Goal: Find specific page/section: Find specific page/section

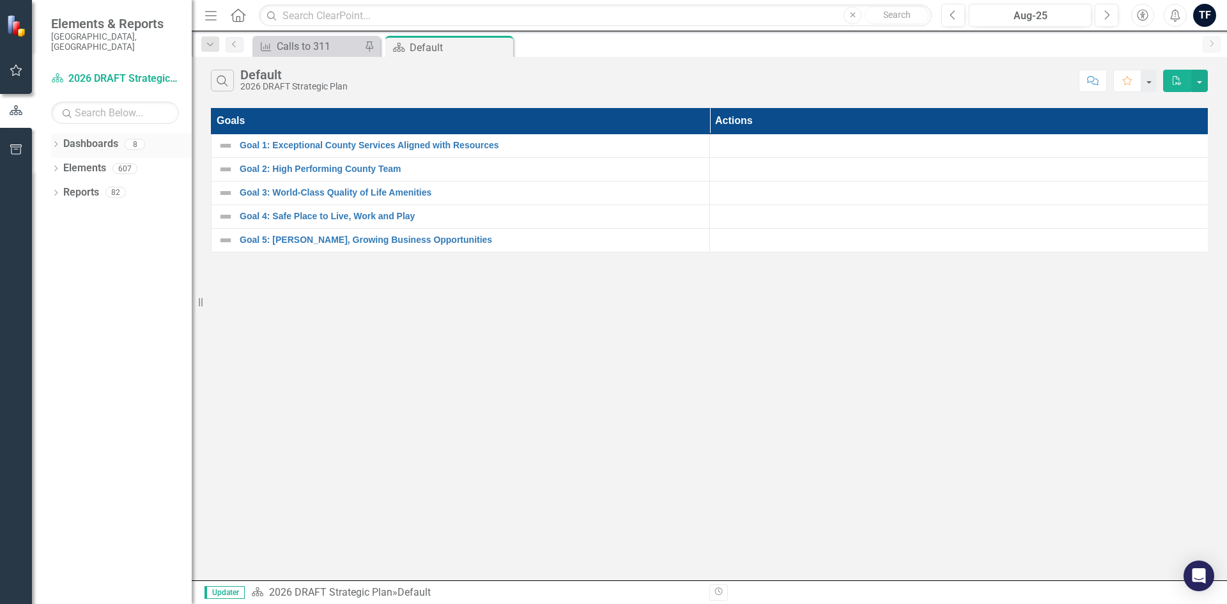
click at [78, 137] on link "Dashboards" at bounding box center [90, 144] width 55 height 15
drag, startPoint x: 54, startPoint y: 133, endPoint x: 54, endPoint y: 154, distance: 21.1
click at [54, 142] on icon "Dropdown" at bounding box center [55, 145] width 9 height 7
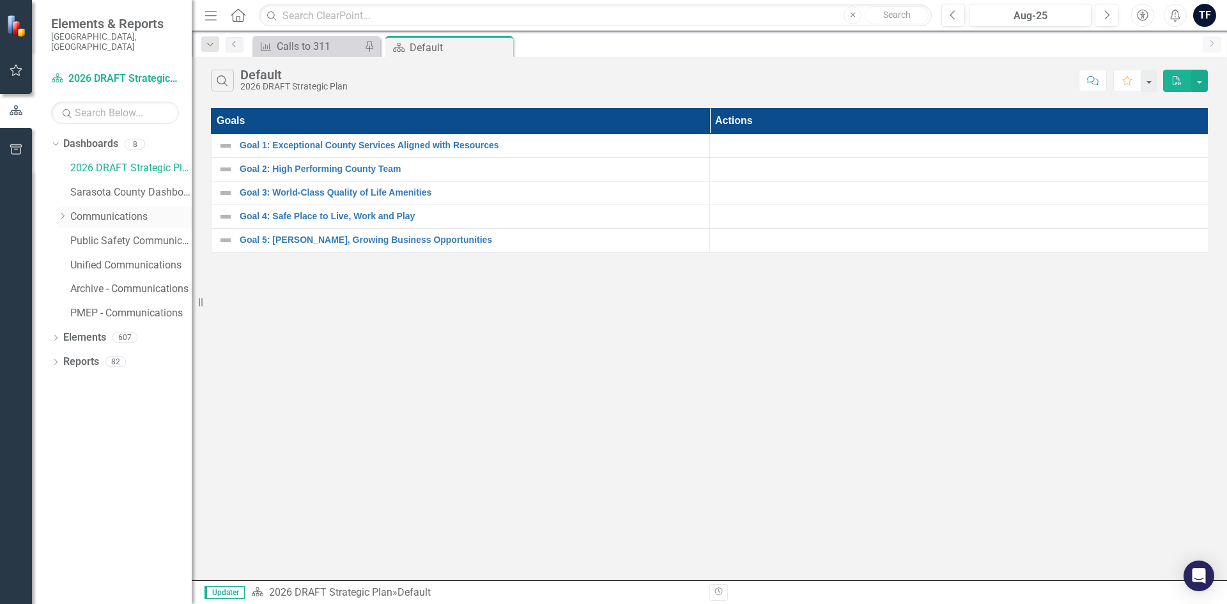
click at [106, 210] on link "Communications" at bounding box center [130, 217] width 121 height 15
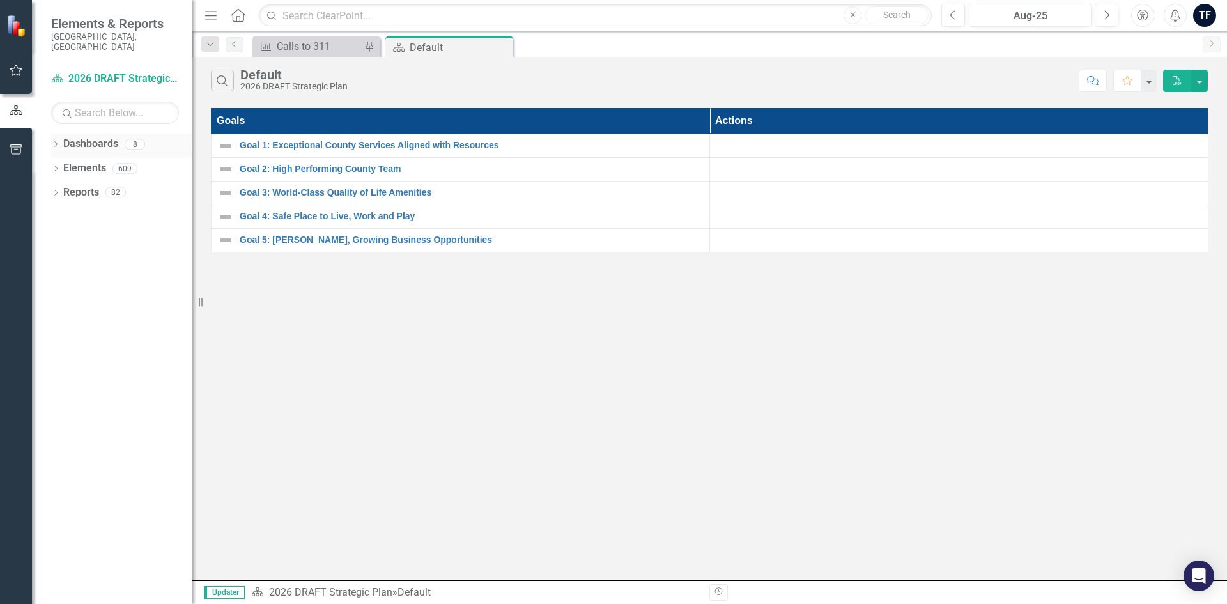
click at [56, 142] on icon "Dropdown" at bounding box center [55, 145] width 9 height 7
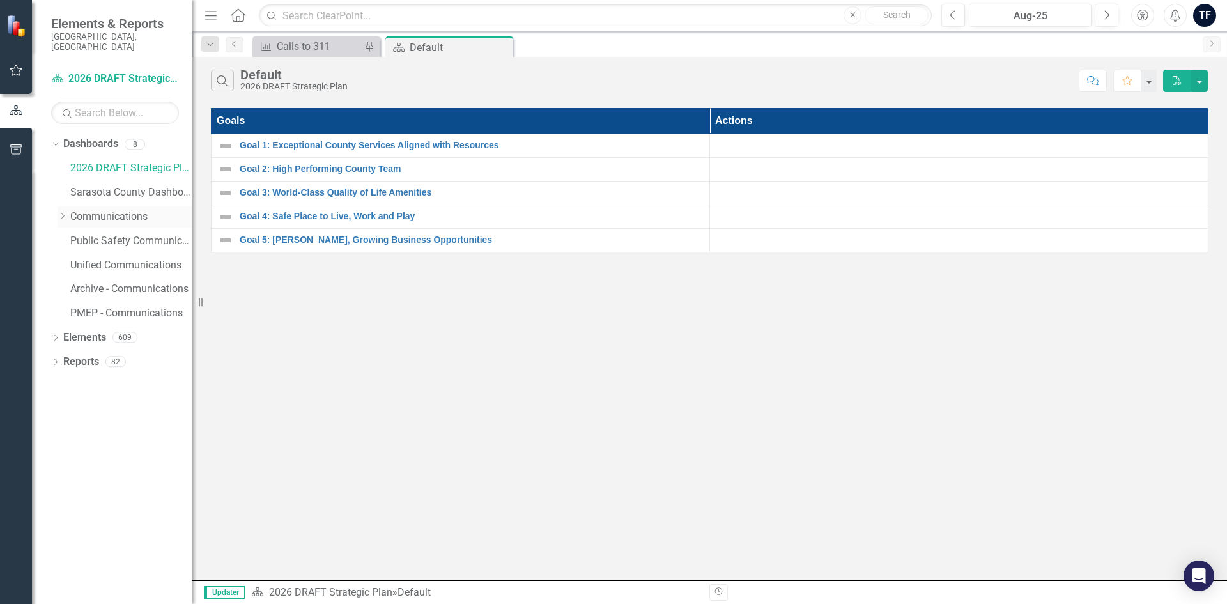
click at [88, 210] on link "Communications" at bounding box center [130, 217] width 121 height 15
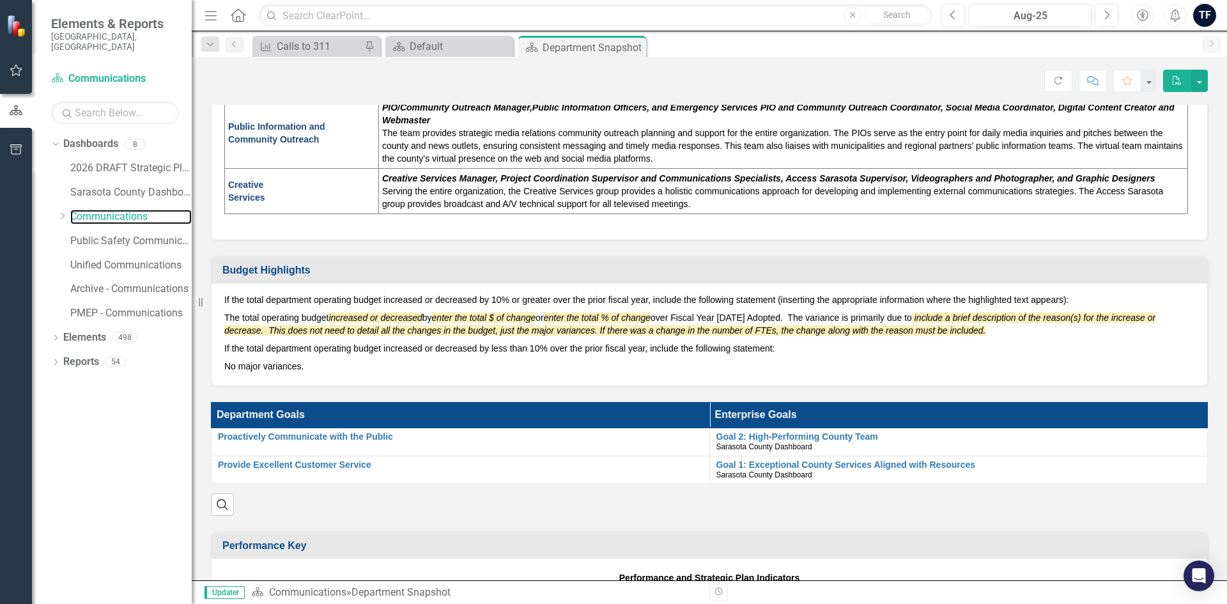
scroll to position [767, 0]
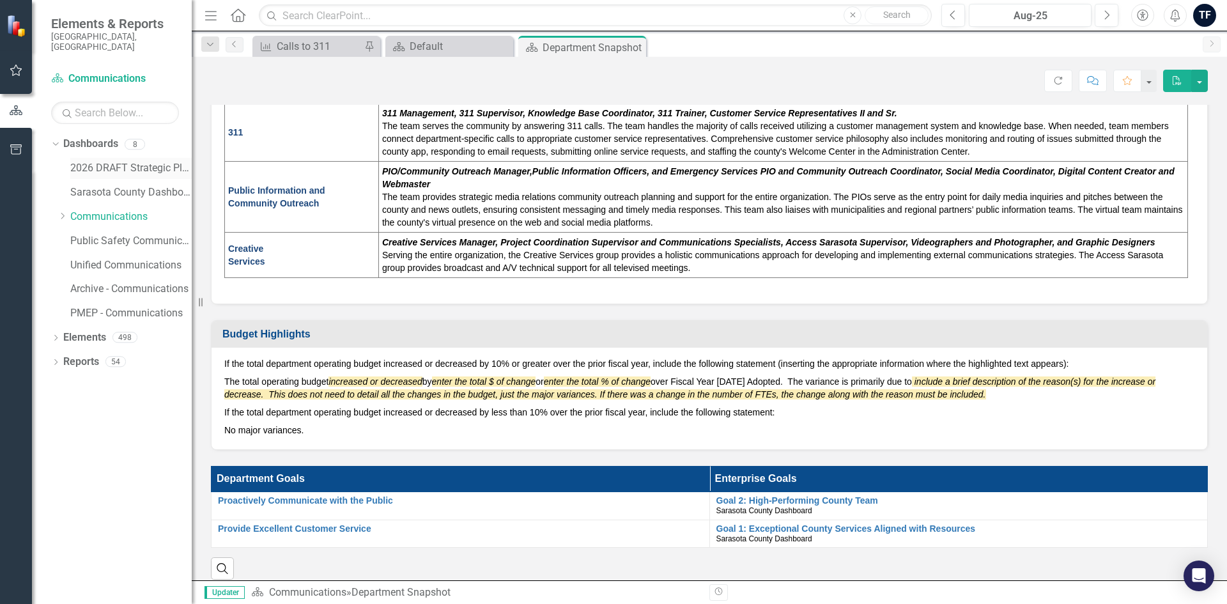
click at [130, 161] on link "2026 DRAFT Strategic Plan" at bounding box center [130, 168] width 121 height 15
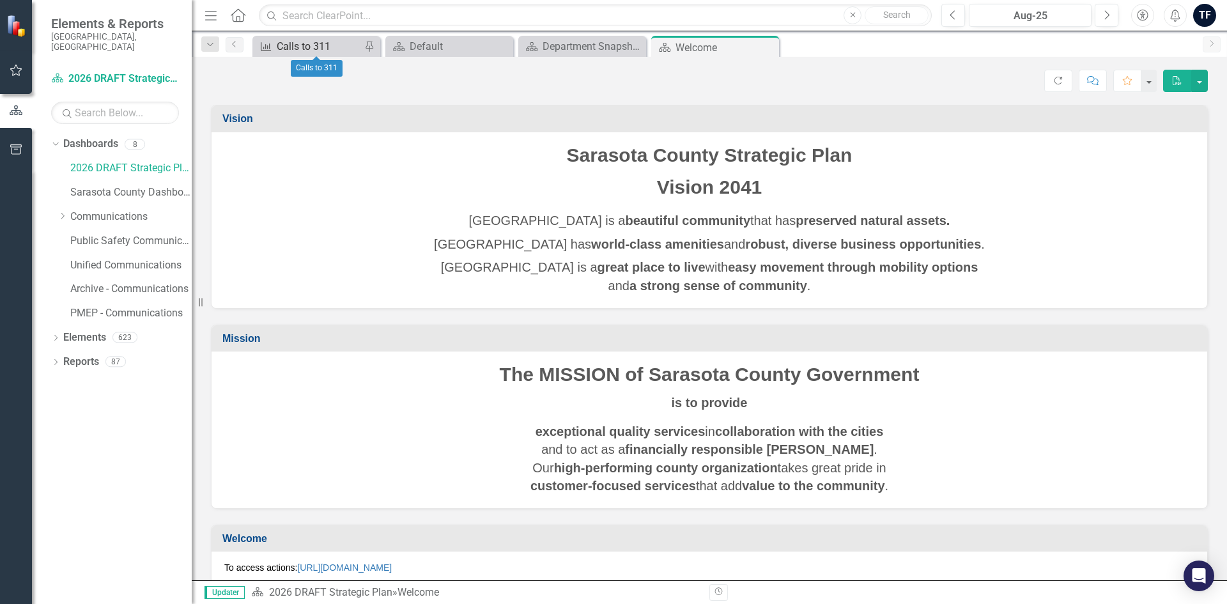
click at [318, 46] on div "Calls to 311" at bounding box center [319, 46] width 84 height 16
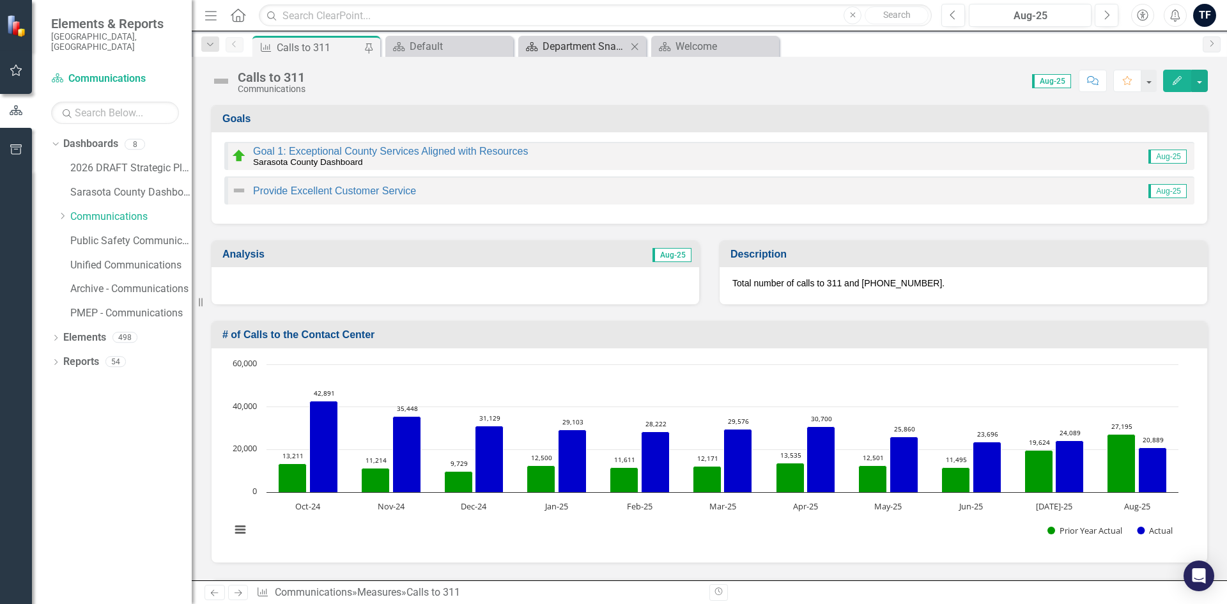
click at [580, 42] on div "Department Snapshot" at bounding box center [585, 46] width 84 height 16
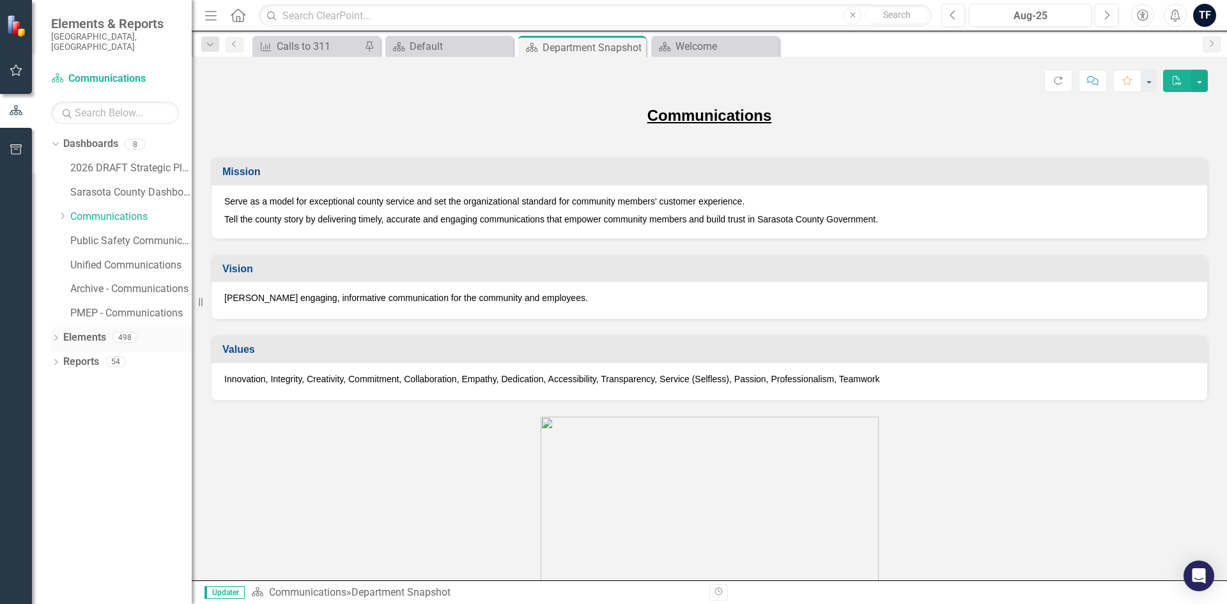
click at [54, 336] on icon "Dropdown" at bounding box center [55, 339] width 9 height 7
click at [63, 360] on icon "Dropdown" at bounding box center [62, 363] width 9 height 7
click at [58, 357] on icon "Dropdown" at bounding box center [53, 361] width 7 height 9
click at [61, 383] on icon "Dropdown" at bounding box center [62, 386] width 9 height 7
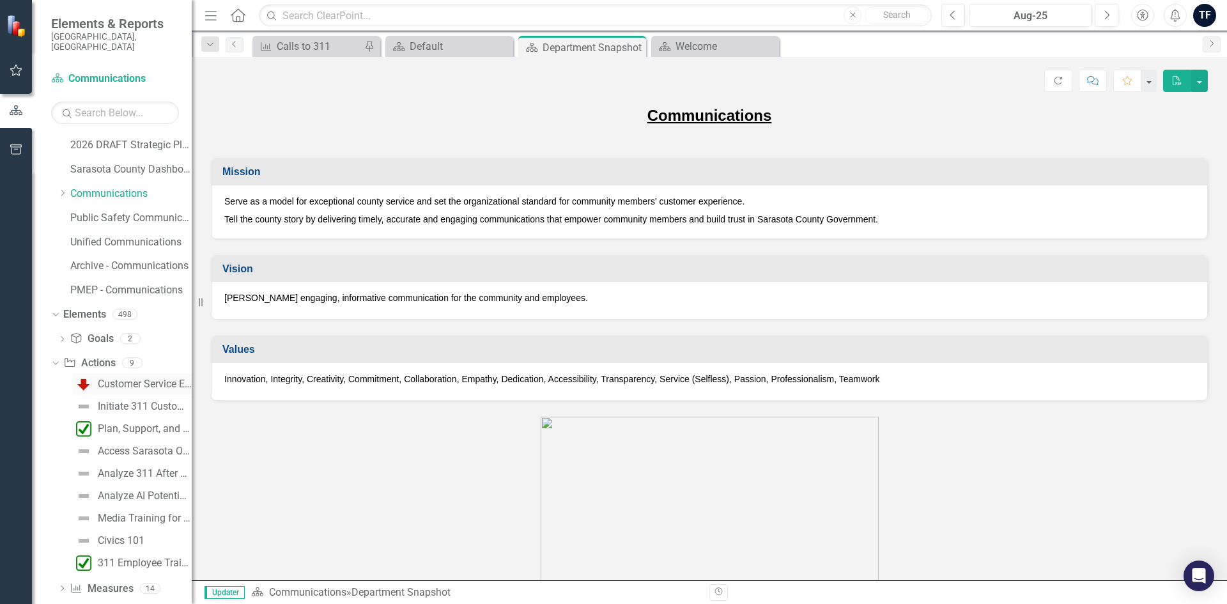
scroll to position [35, 0]
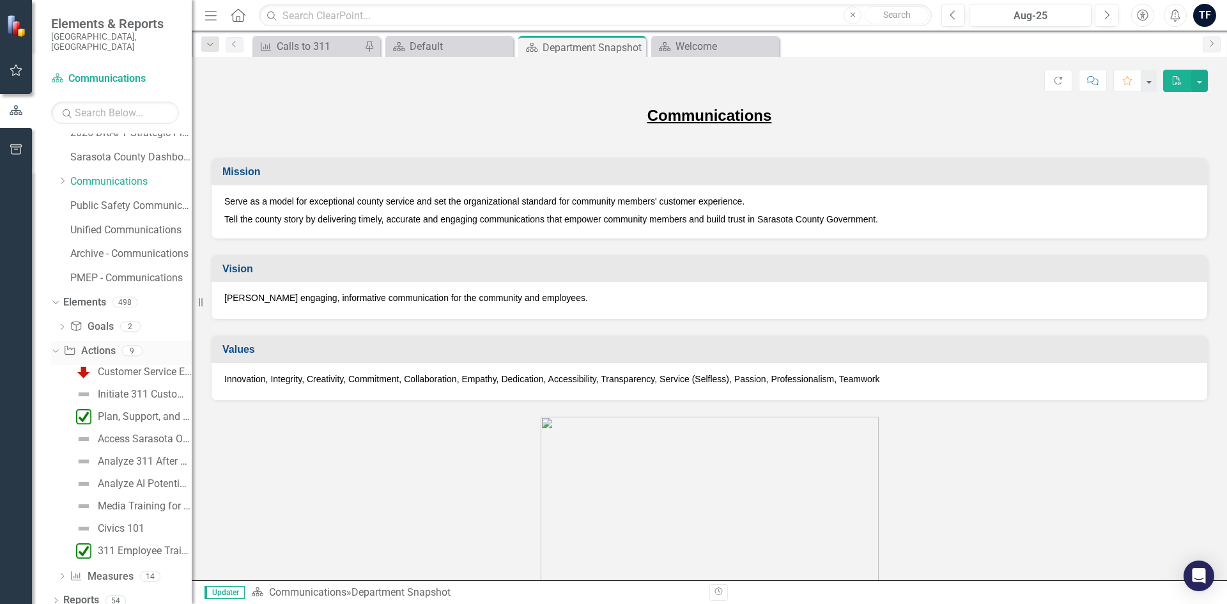
click at [58, 346] on icon "Dropdown" at bounding box center [53, 350] width 7 height 9
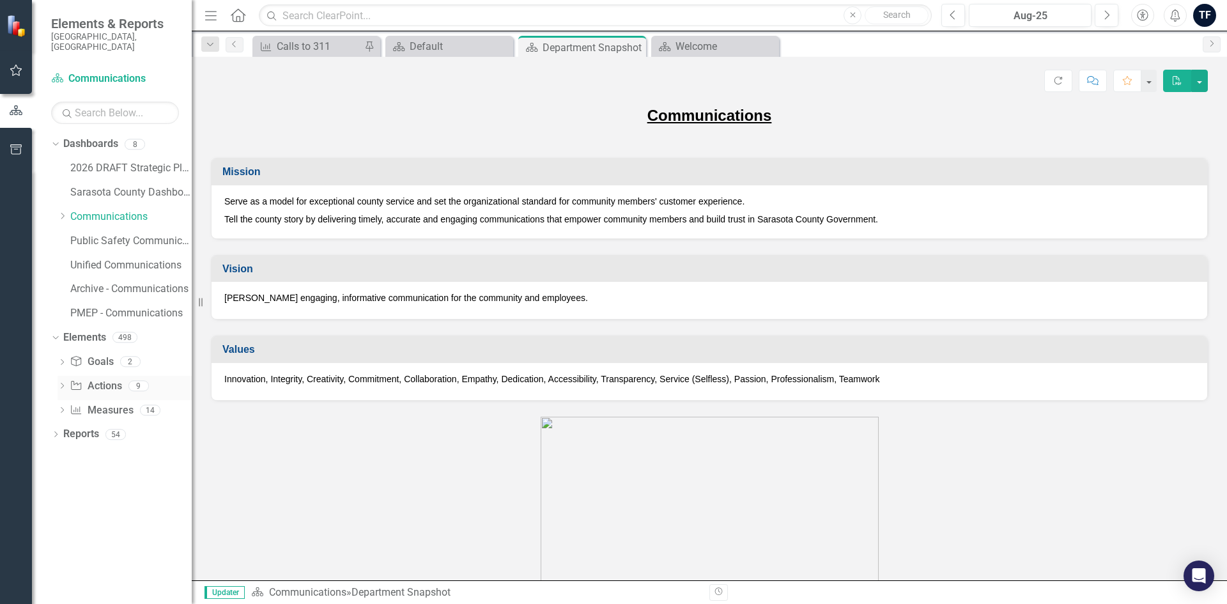
scroll to position [0, 0]
click at [61, 408] on icon "Dropdown" at bounding box center [62, 411] width 9 height 7
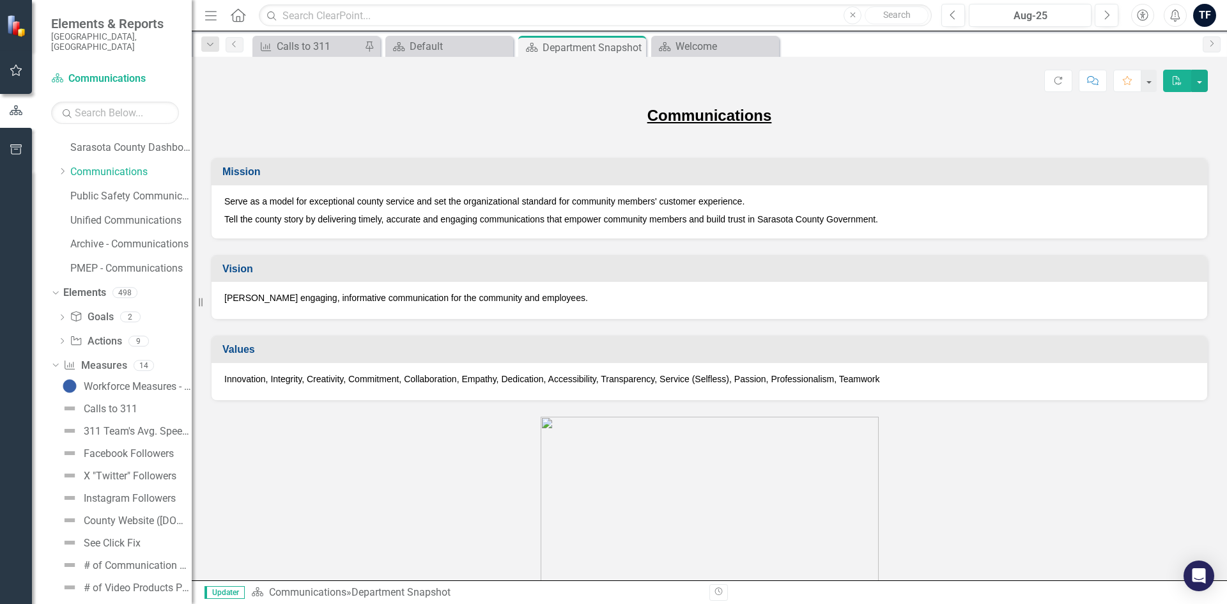
scroll to position [147, 0]
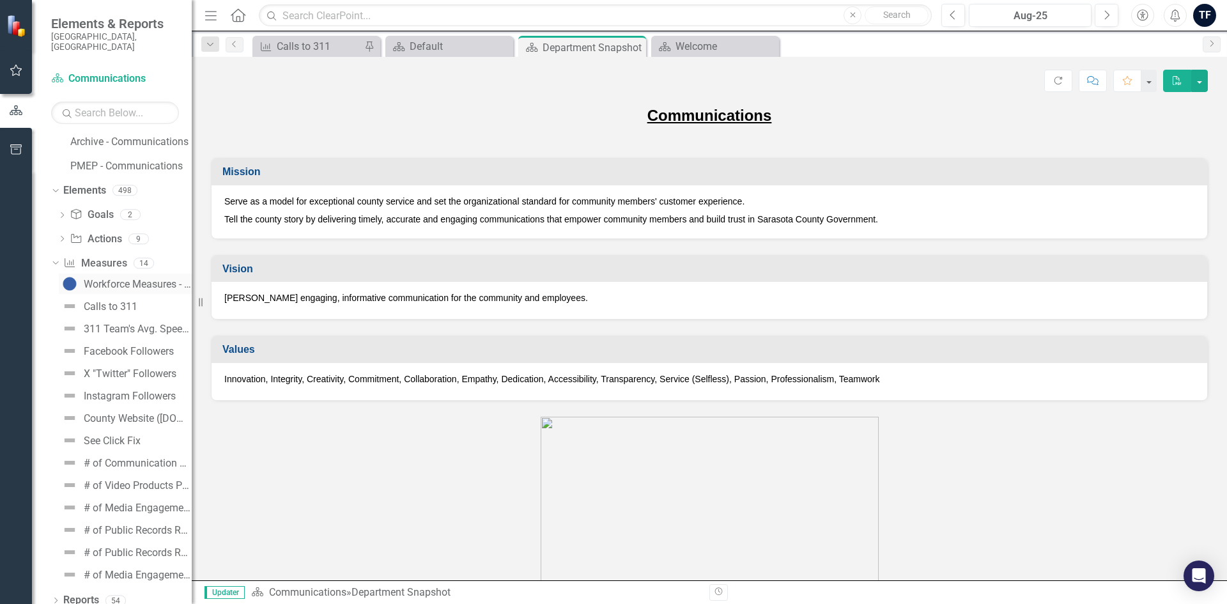
click at [121, 279] on div "Workforce Measures - Communications" at bounding box center [138, 285] width 108 height 12
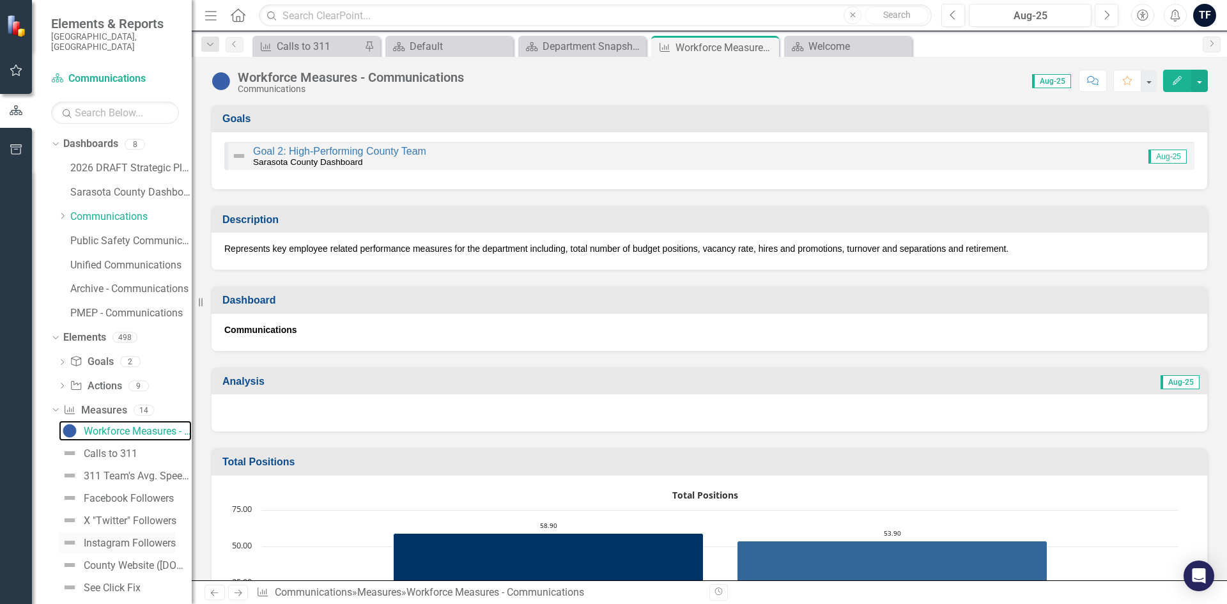
scroll to position [128, 0]
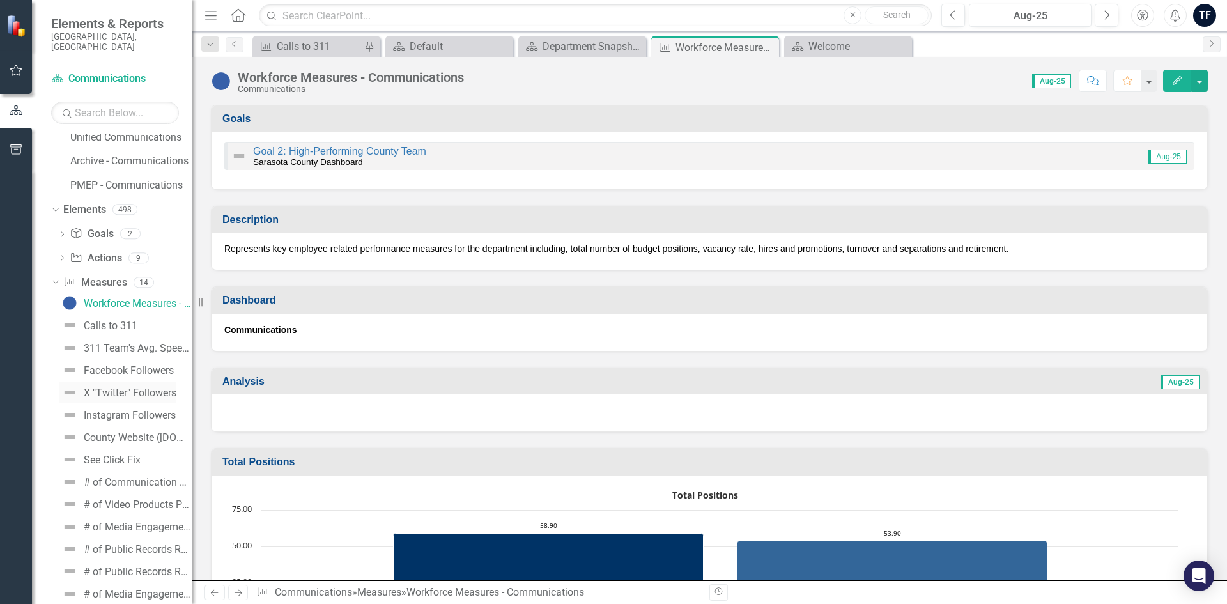
click at [112, 387] on div "X "Twitter" Followers" at bounding box center [130, 393] width 93 height 12
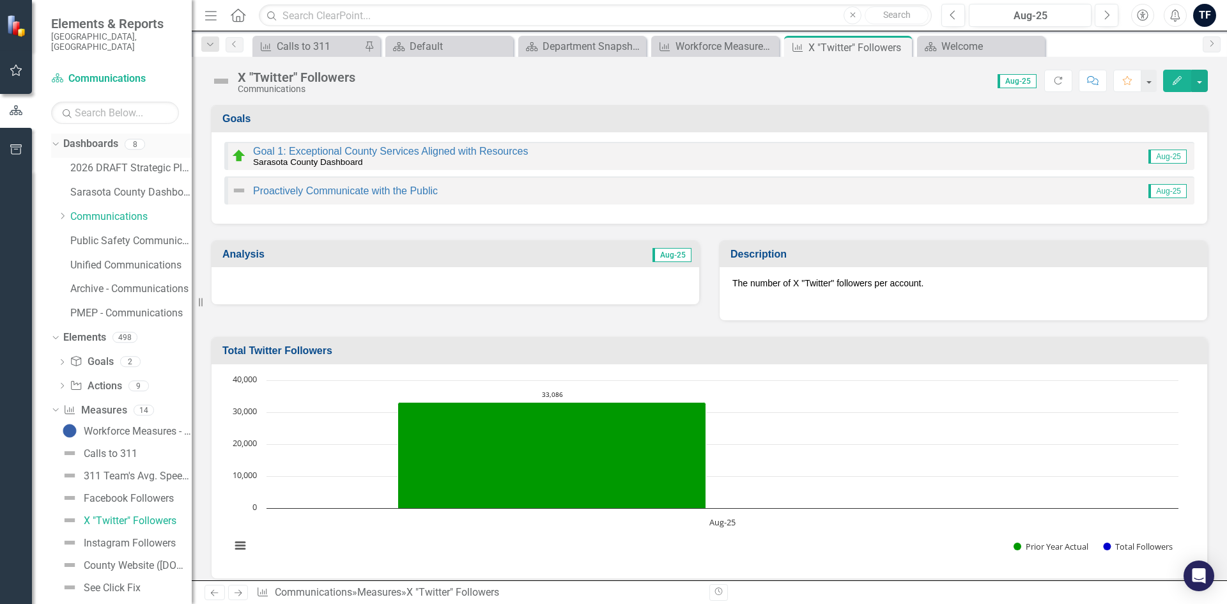
click at [56, 139] on icon "Dropdown" at bounding box center [53, 143] width 7 height 9
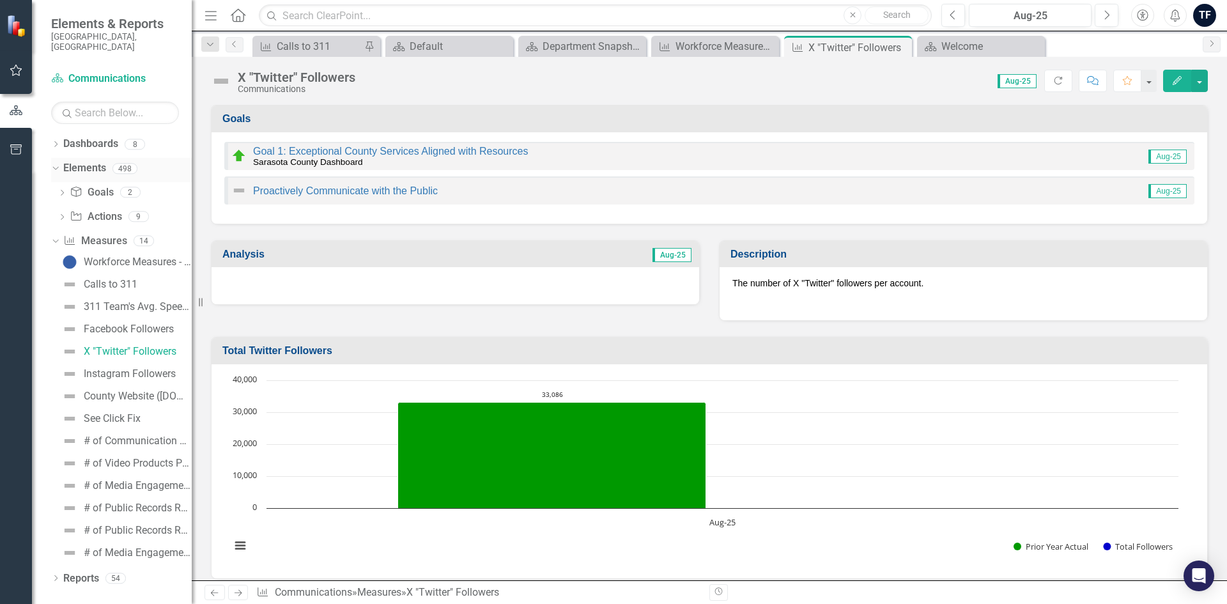
click at [56, 164] on icon "Dropdown" at bounding box center [53, 168] width 7 height 9
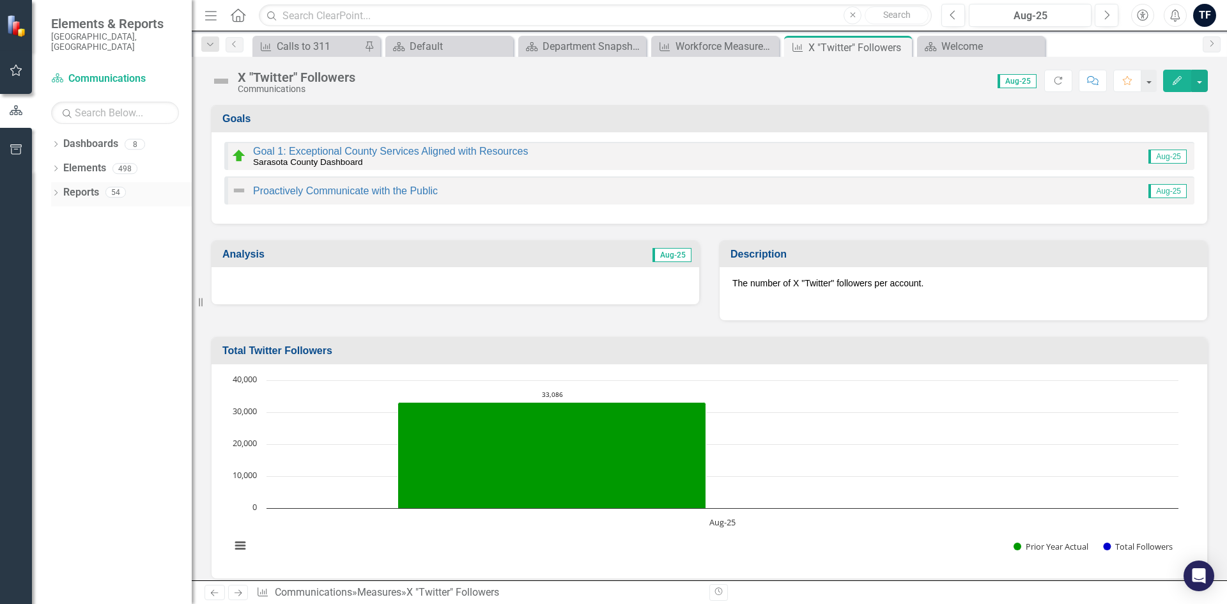
click at [56, 190] on icon "Dropdown" at bounding box center [55, 193] width 9 height 7
click at [61, 210] on icon "Dropdown" at bounding box center [59, 214] width 7 height 9
click at [61, 213] on icon "Dropdown" at bounding box center [61, 216] width 9 height 7
click at [62, 213] on icon at bounding box center [61, 214] width 6 height 3
click at [55, 166] on icon "Dropdown" at bounding box center [55, 169] width 9 height 7
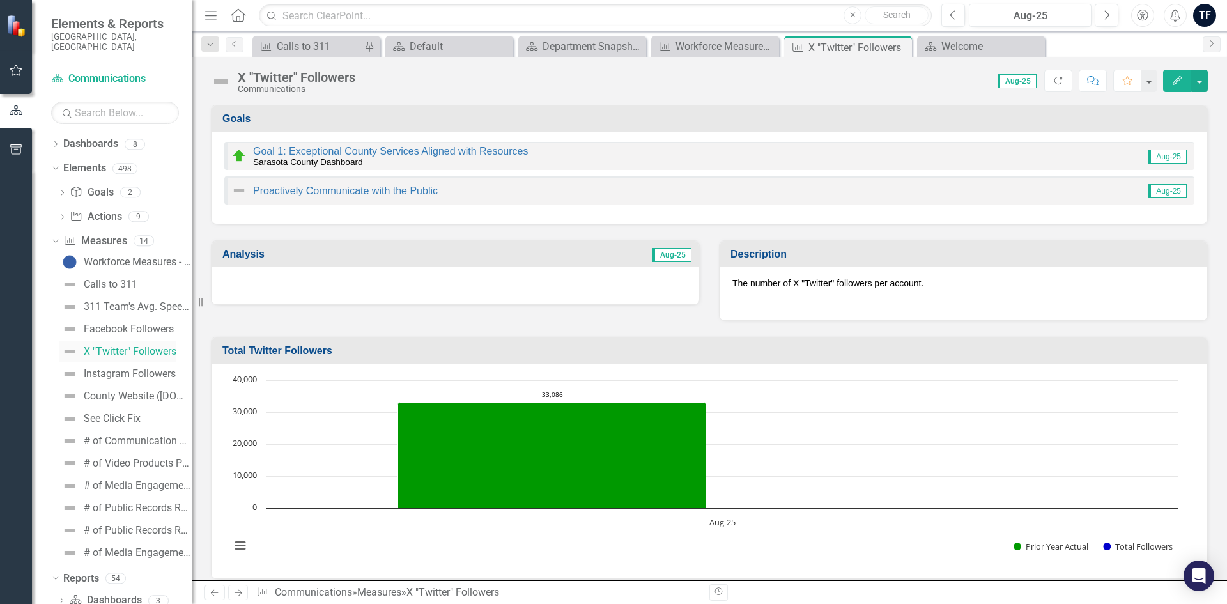
click at [118, 341] on link "X "Twitter" Followers" at bounding box center [118, 351] width 118 height 20
click at [319, 149] on link "Goal 1: Exceptional County Services Aligned with Resources" at bounding box center [390, 151] width 275 height 11
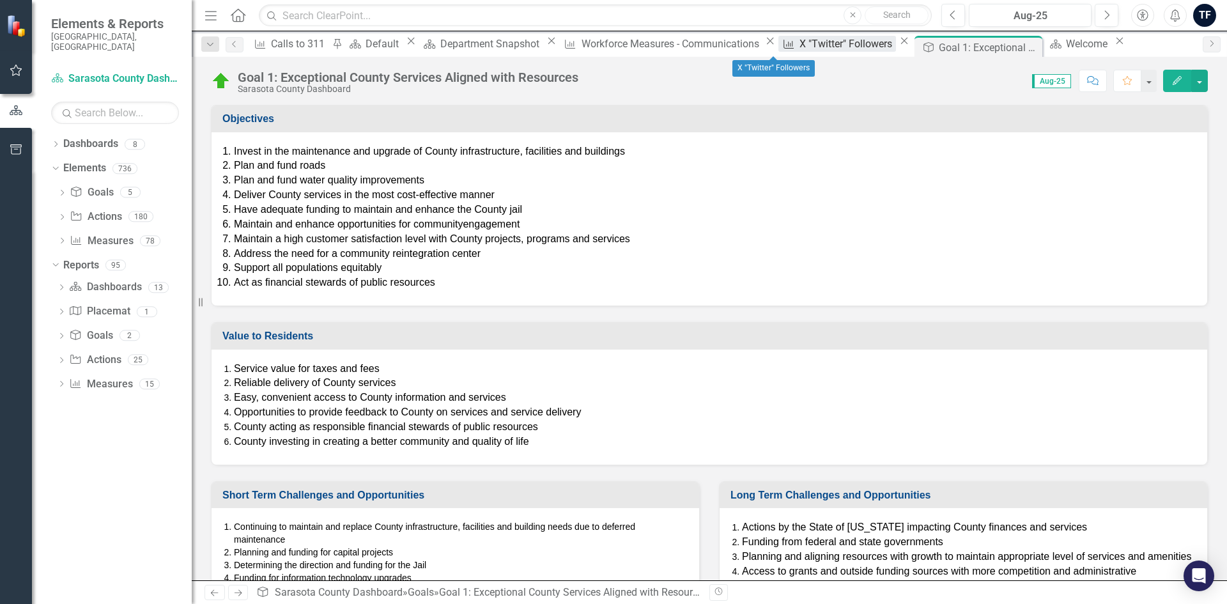
click at [799, 46] on div "X "Twitter" Followers" at bounding box center [847, 44] width 96 height 16
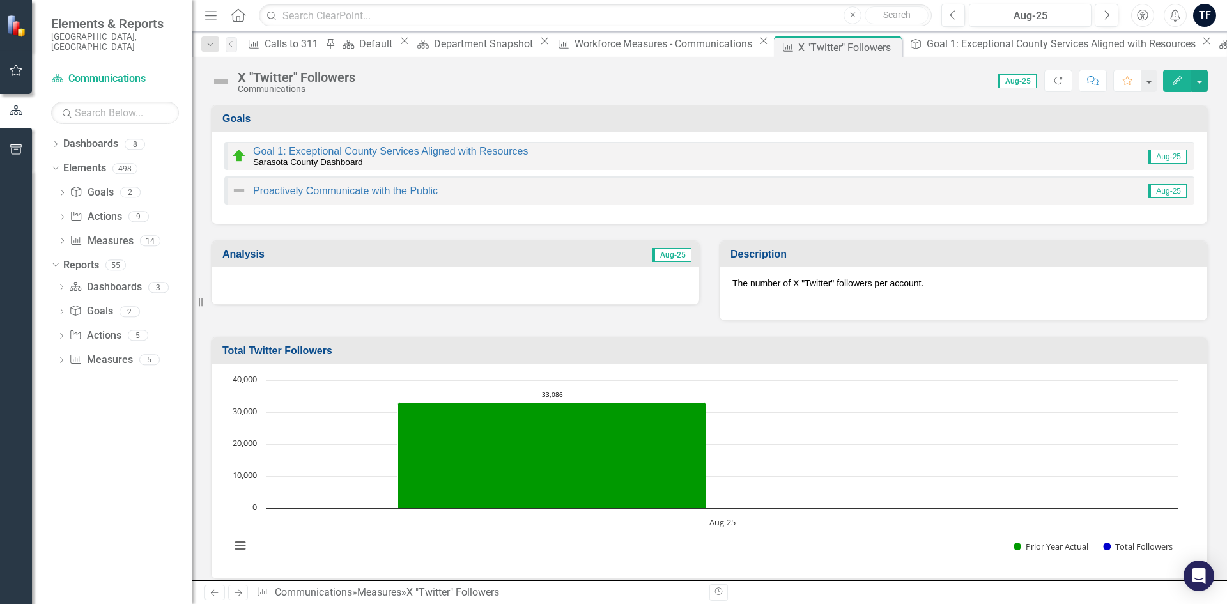
click at [18, 29] on img at bounding box center [17, 25] width 22 height 22
click at [19, 72] on icon "button" at bounding box center [16, 70] width 13 height 10
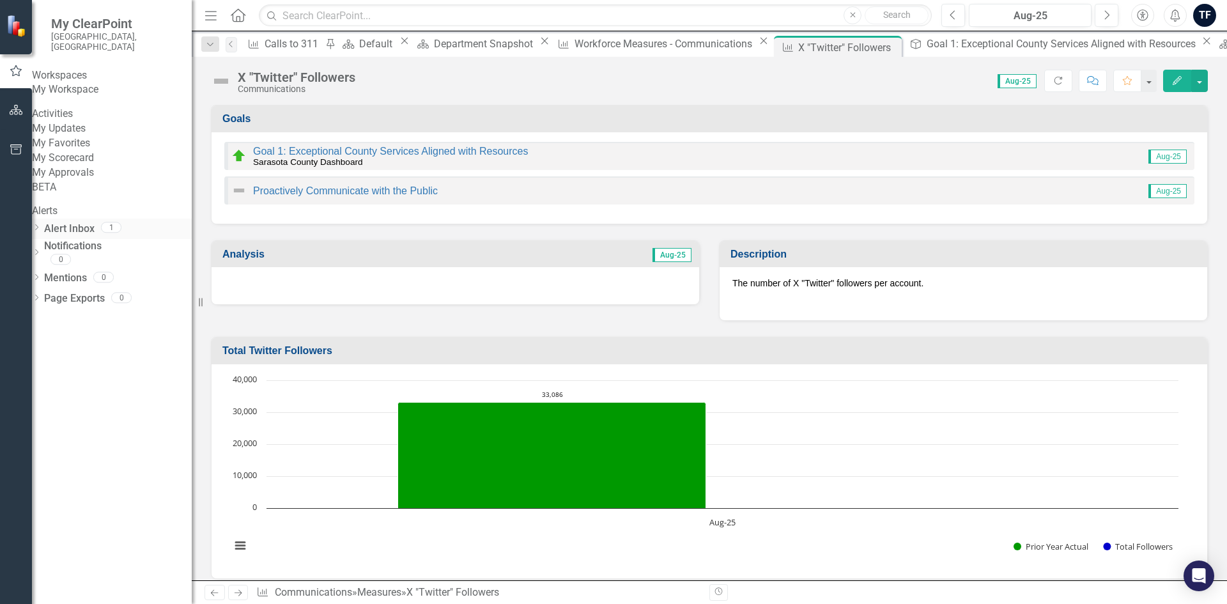
click at [41, 232] on icon "Dropdown" at bounding box center [36, 228] width 9 height 7
click at [83, 268] on div "Notification ClearPoint Strategy Password Reset" at bounding box center [112, 253] width 160 height 29
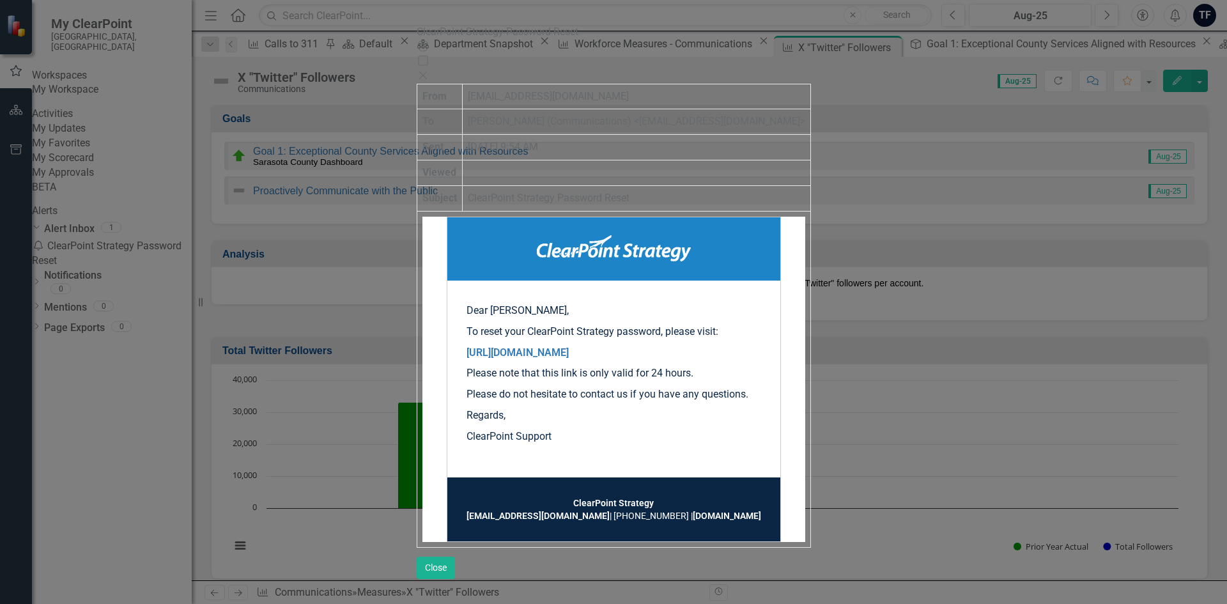
click at [426, 72] on icon at bounding box center [423, 76] width 8 height 8
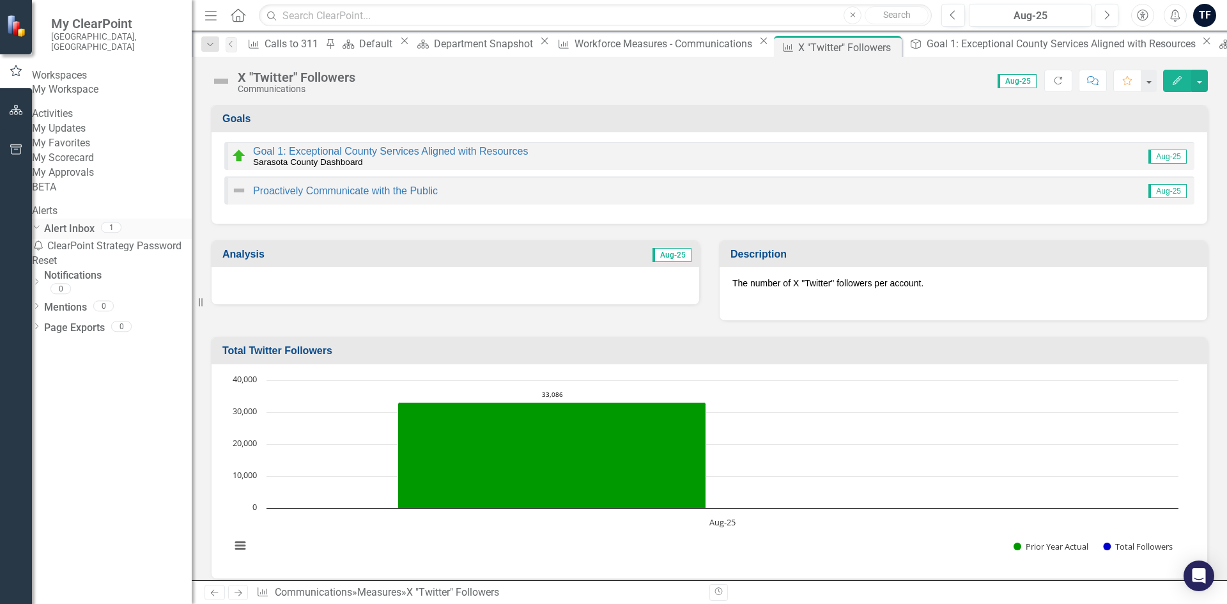
click at [39, 229] on icon at bounding box center [36, 227] width 6 height 3
click at [38, 230] on icon at bounding box center [36, 227] width 3 height 6
click at [109, 268] on div "Notification ClearPoint Strategy Password Reset" at bounding box center [112, 253] width 160 height 29
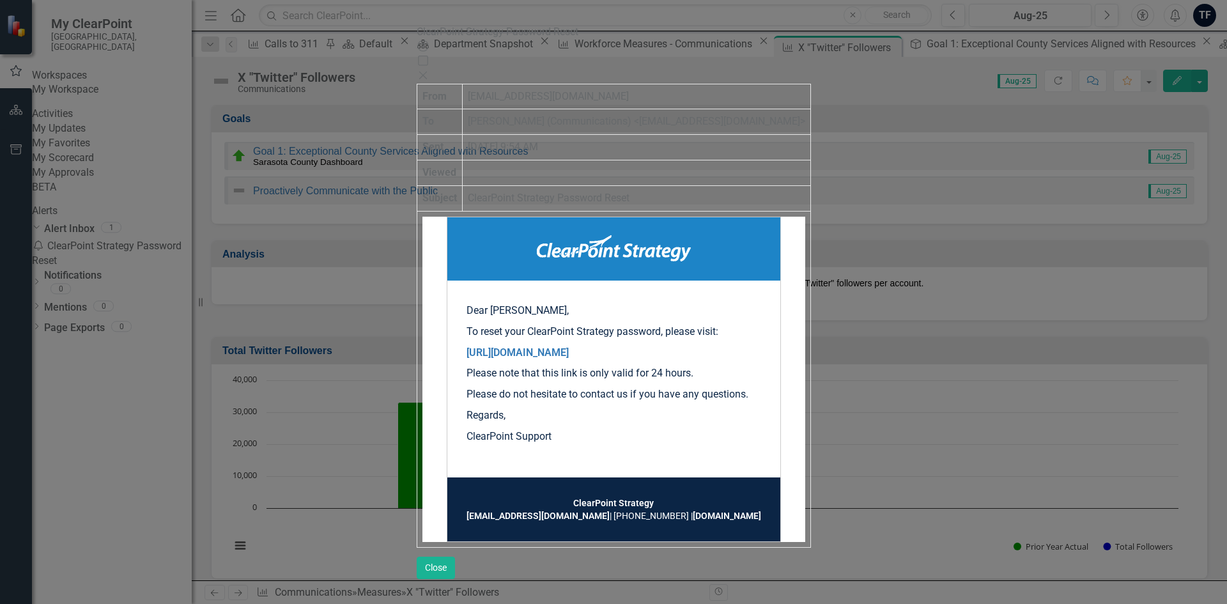
click at [429, 70] on icon "Close" at bounding box center [423, 75] width 13 height 10
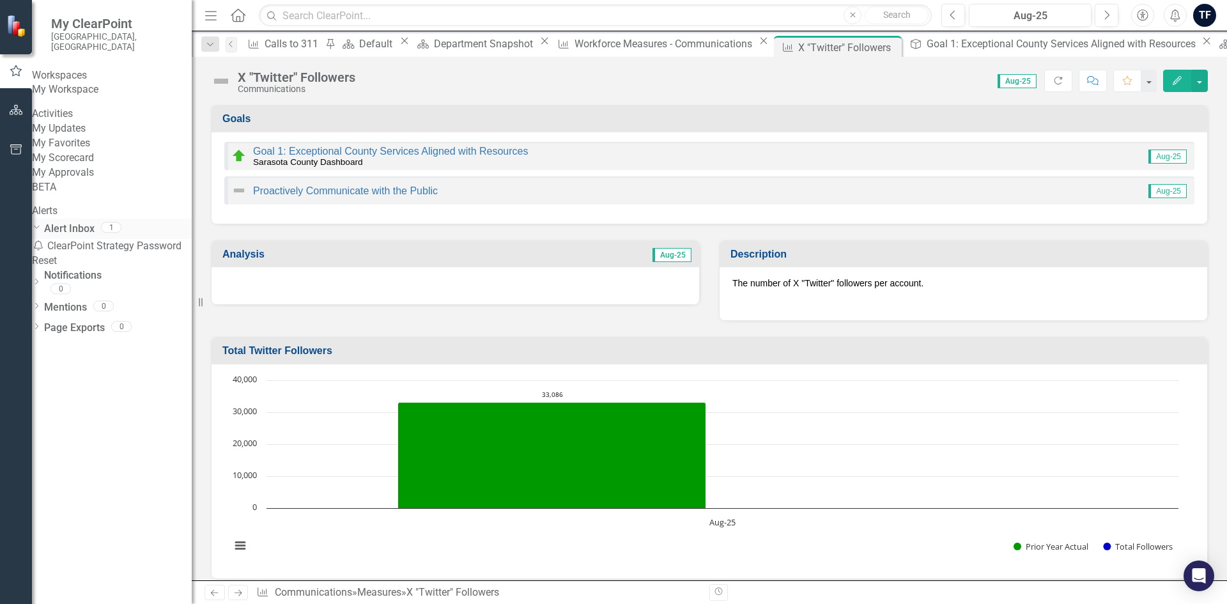
click at [38, 231] on icon "Dropdown" at bounding box center [34, 226] width 7 height 9
click at [17, 113] on icon "button" at bounding box center [16, 110] width 13 height 10
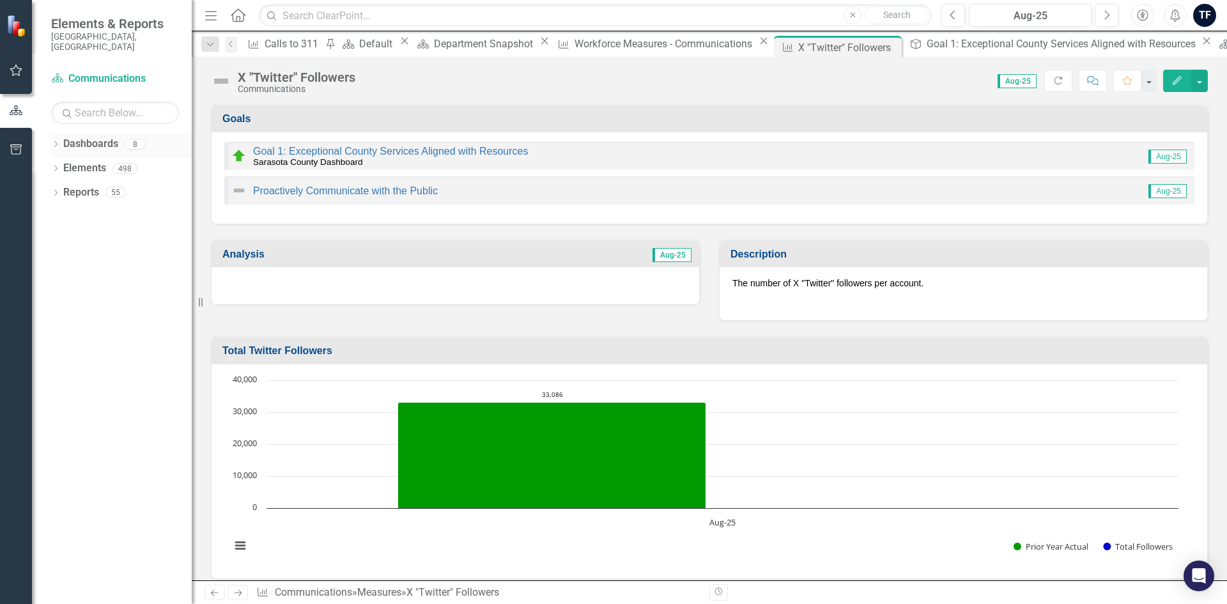
click at [54, 142] on icon "Dropdown" at bounding box center [55, 145] width 9 height 7
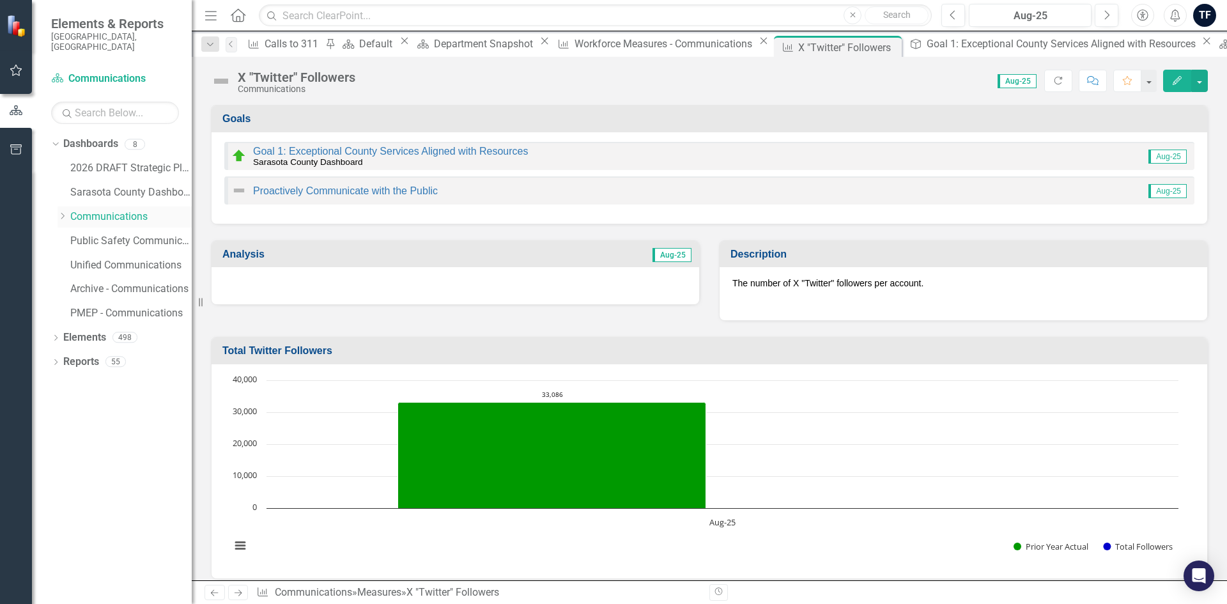
click at [97, 210] on link "Communications" at bounding box center [130, 217] width 121 height 15
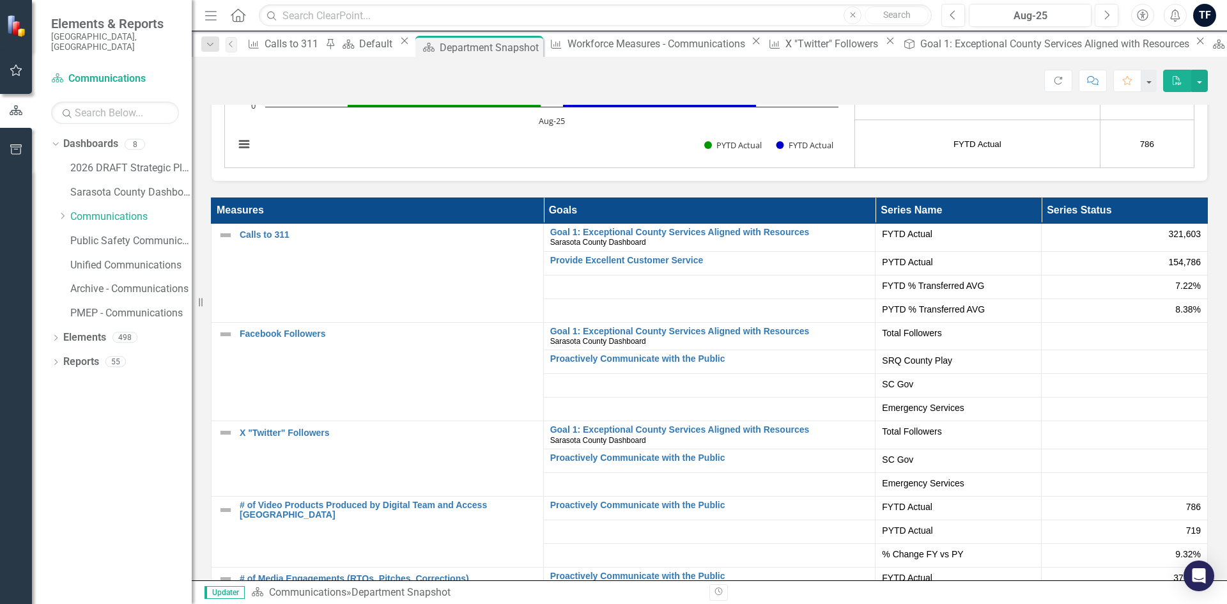
scroll to position [2525, 0]
